Goal: Find contact information: Find contact information

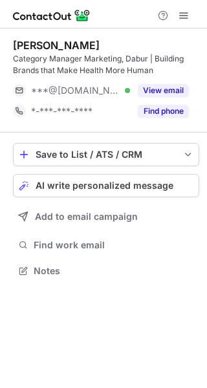
scroll to position [261, 207]
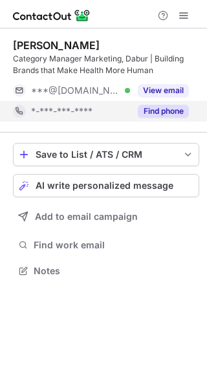
click at [166, 112] on button "Find phone" at bounding box center [163, 111] width 51 height 13
